Goal: Information Seeking & Learning: Learn about a topic

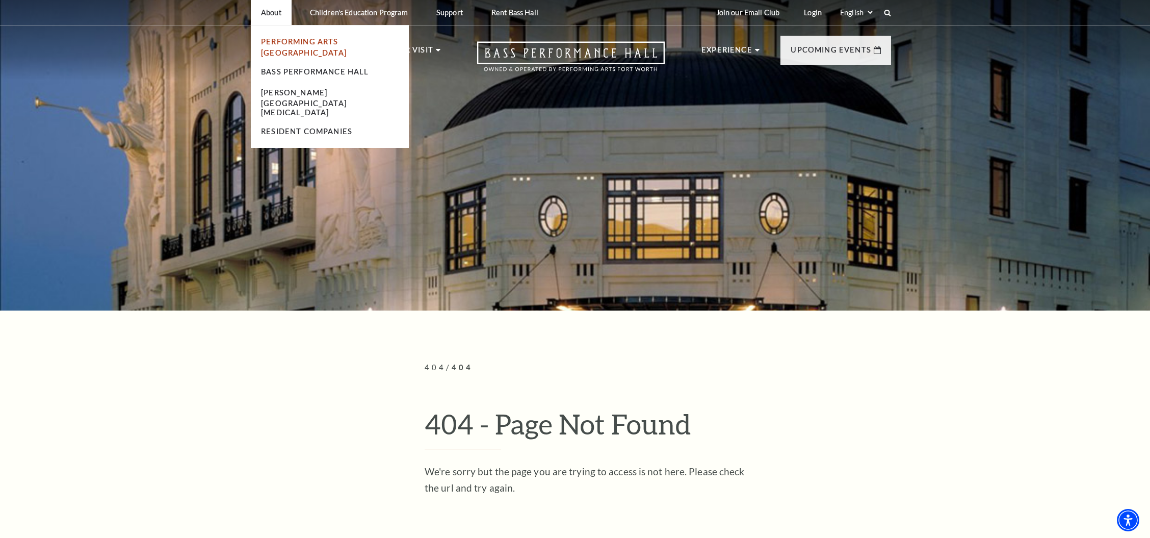
click at [272, 41] on link "Performing Arts [GEOGRAPHIC_DATA]" at bounding box center [304, 47] width 86 height 20
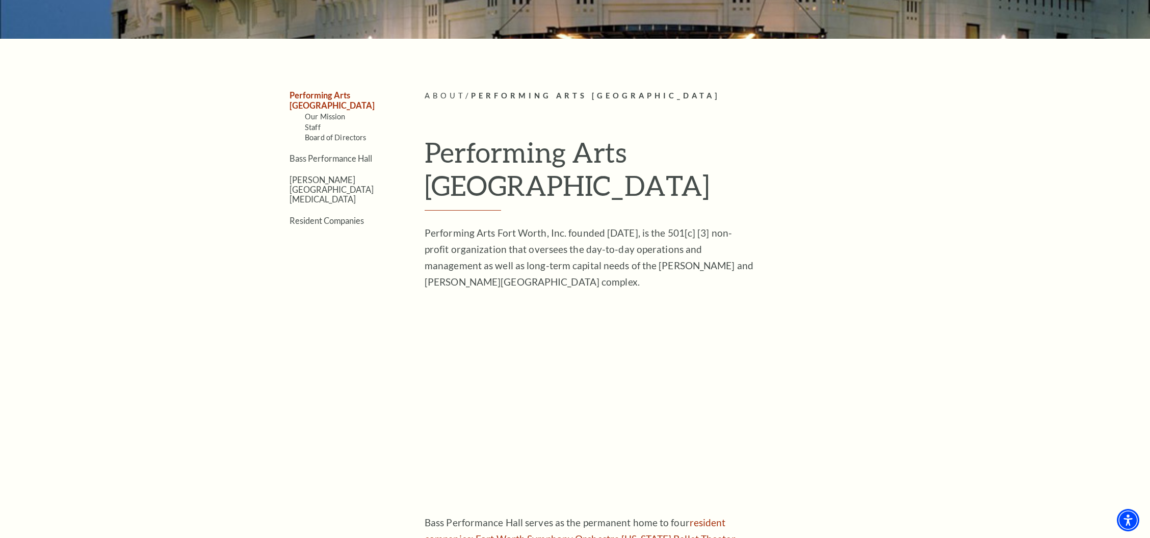
scroll to position [339, 0]
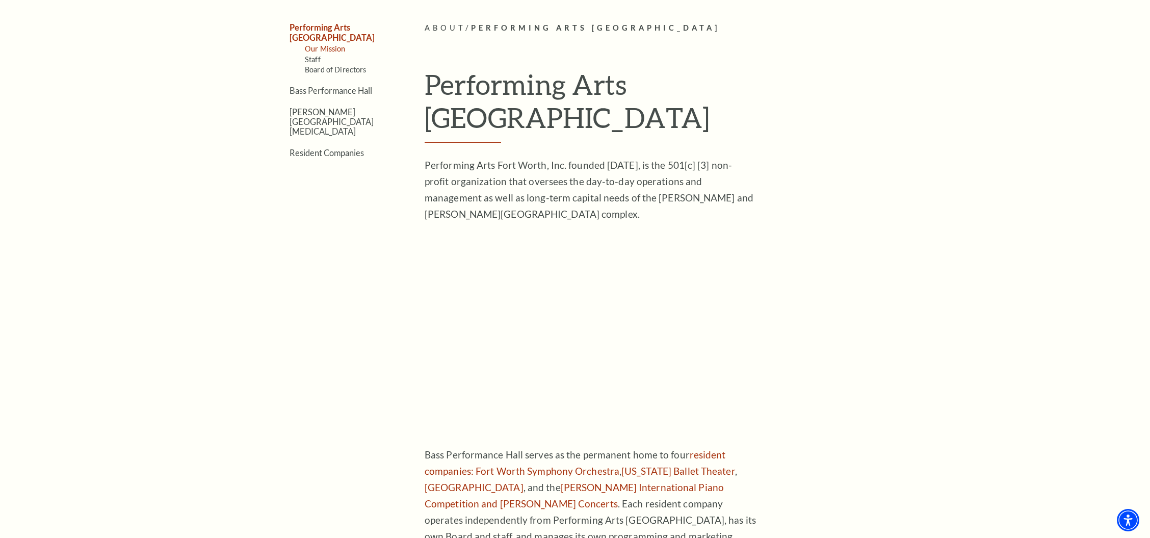
click at [328, 44] on link "Our Mission" at bounding box center [325, 48] width 41 height 9
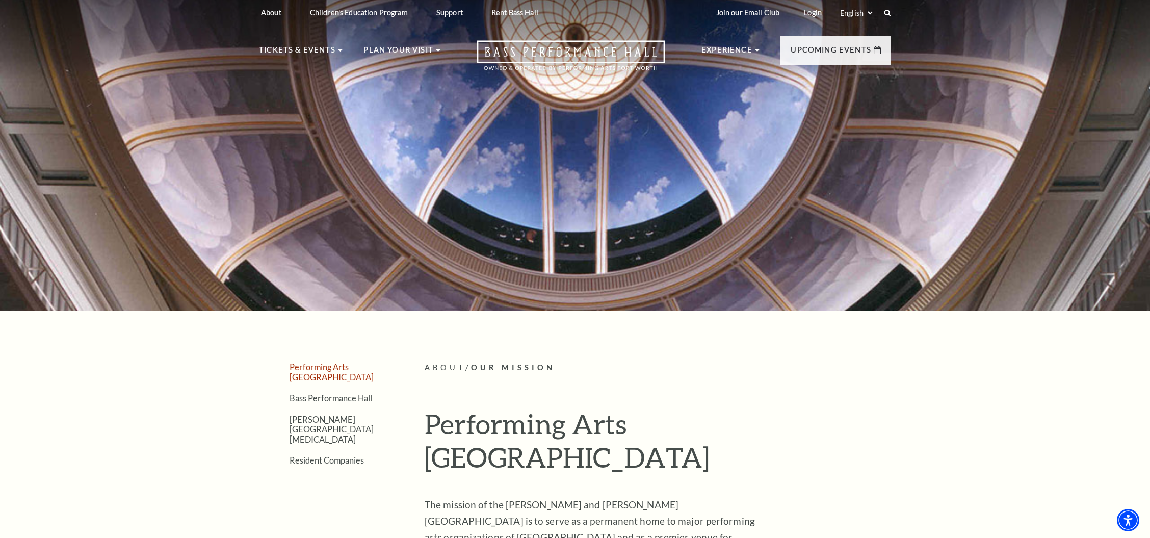
click at [333, 367] on link "Performing Arts [GEOGRAPHIC_DATA]" at bounding box center [332, 371] width 84 height 19
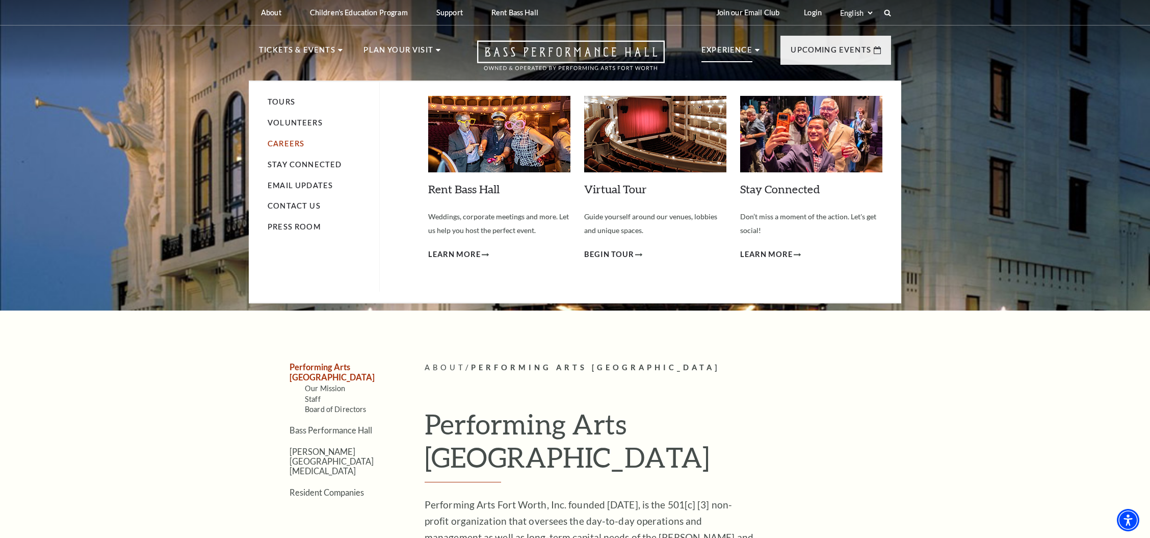
click at [286, 144] on link "Careers" at bounding box center [286, 143] width 37 height 9
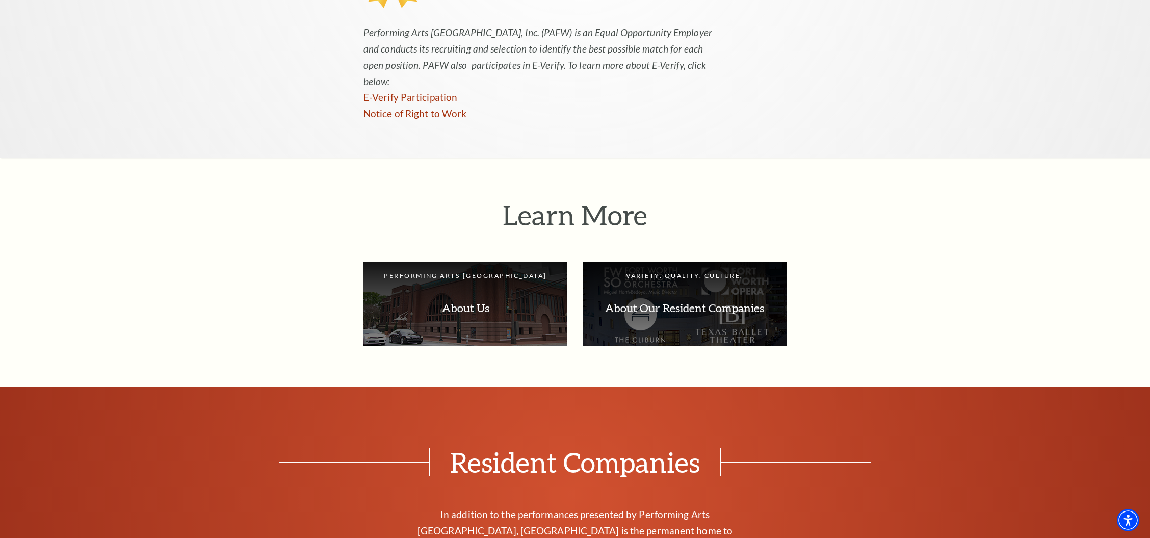
scroll to position [1155, 0]
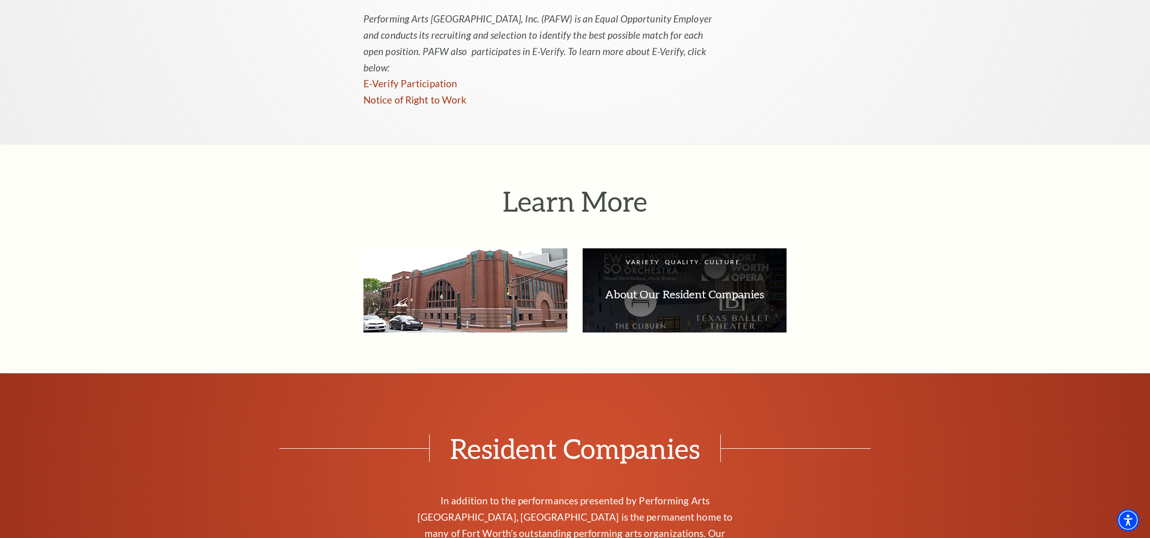
click at [502, 278] on p "About Us" at bounding box center [465, 294] width 183 height 32
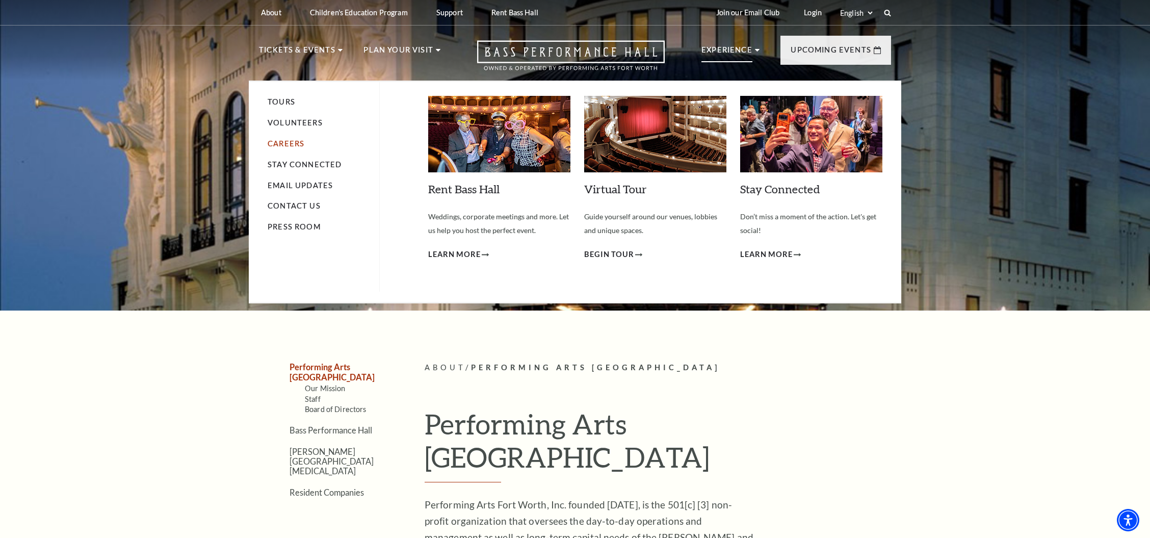
click at [292, 147] on link "Careers" at bounding box center [286, 143] width 37 height 9
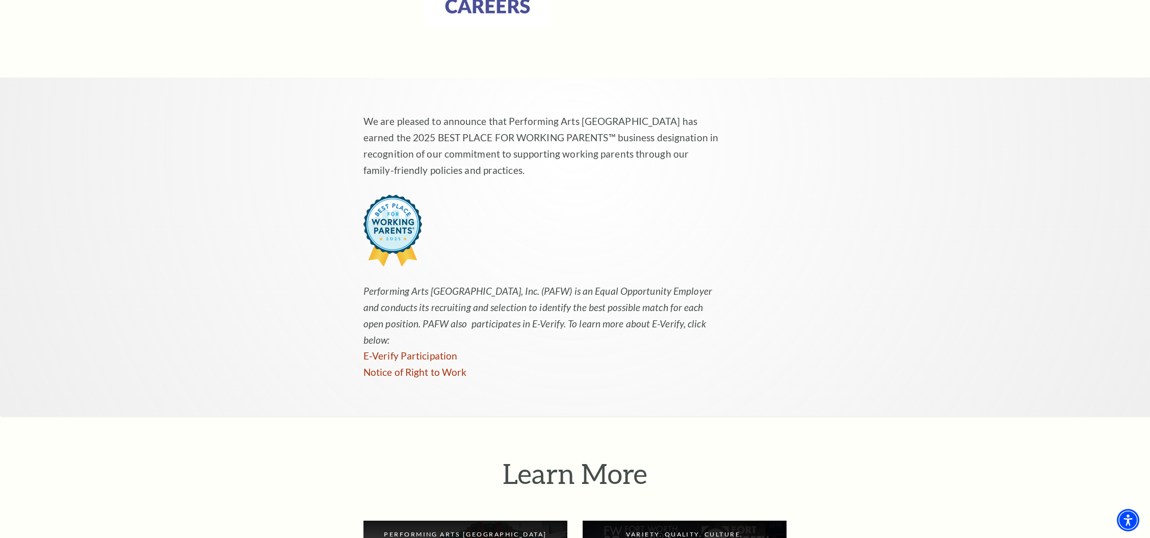
scroll to position [883, 0]
